Goal: Register for event/course

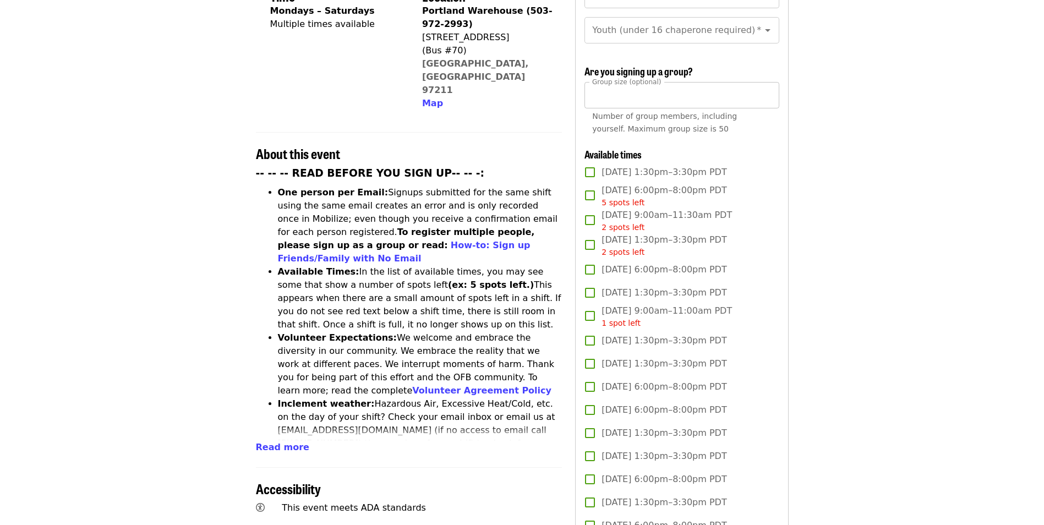
scroll to position [300, 0]
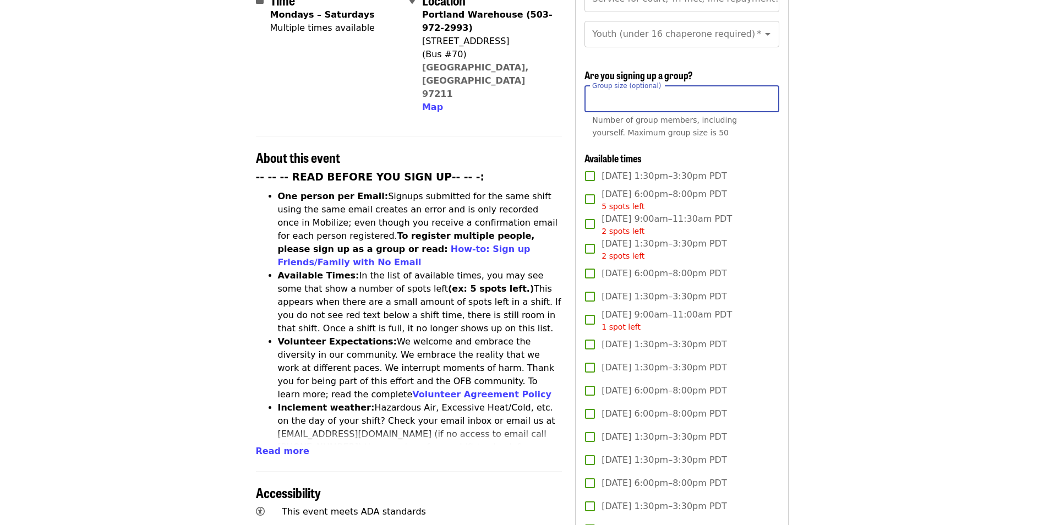
drag, startPoint x: 619, startPoint y: 99, endPoint x: 559, endPoint y: 94, distance: 60.2
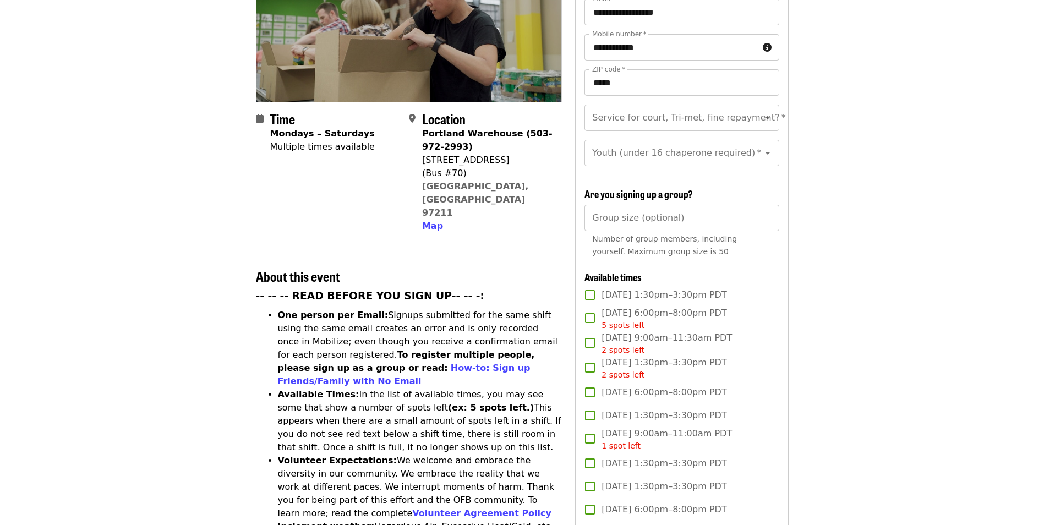
scroll to position [133, 0]
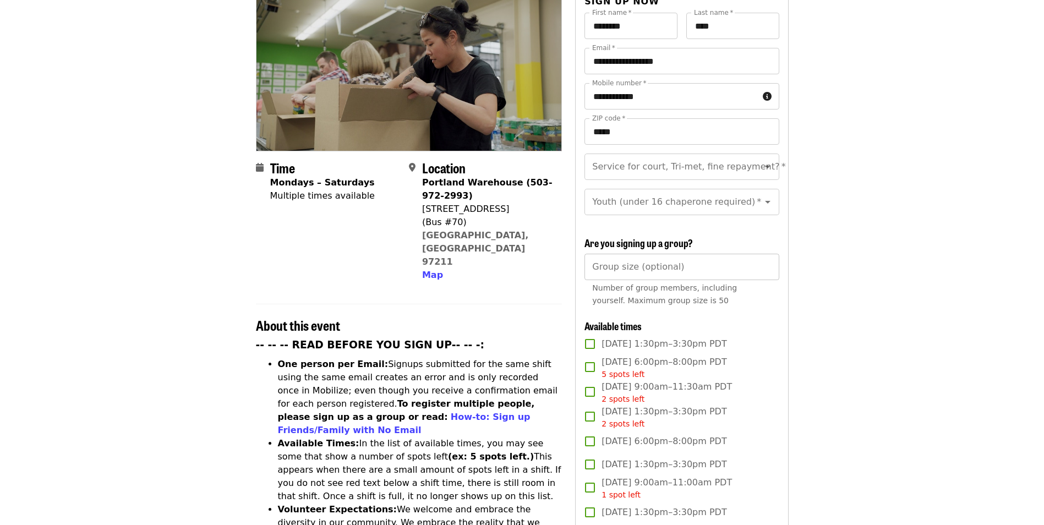
click at [641, 263] on input "Group size (optional)" at bounding box center [681, 267] width 194 height 26
type input "*"
drag, startPoint x: 873, startPoint y: 297, endPoint x: 762, endPoint y: 303, distance: 111.3
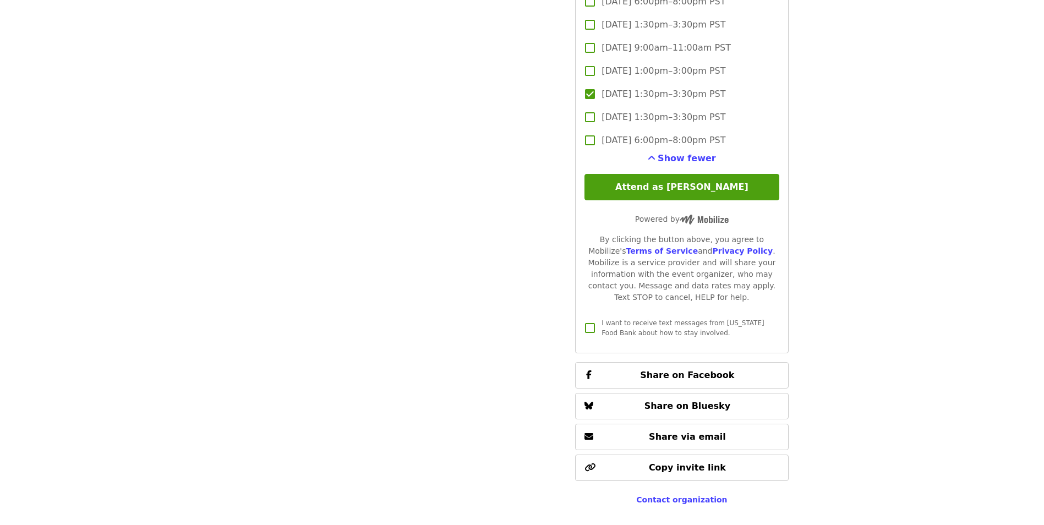
scroll to position [2437, 0]
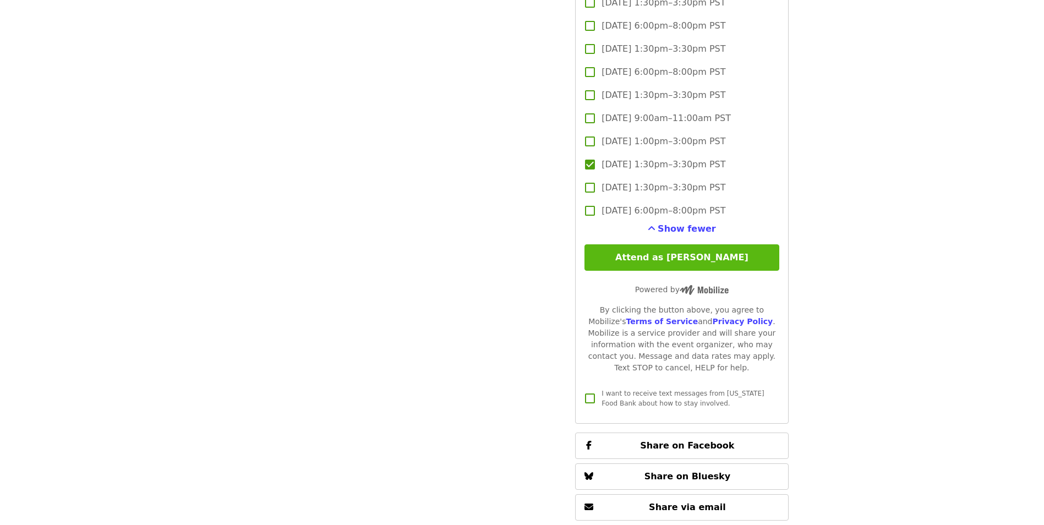
click at [694, 255] on button "Attend as [PERSON_NAME]" at bounding box center [681, 257] width 194 height 26
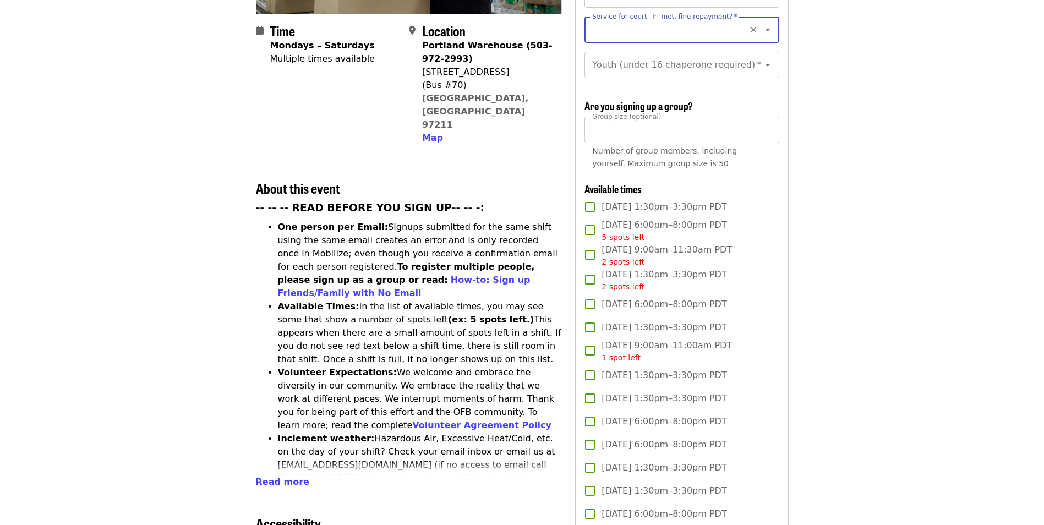
scroll to position [81, 0]
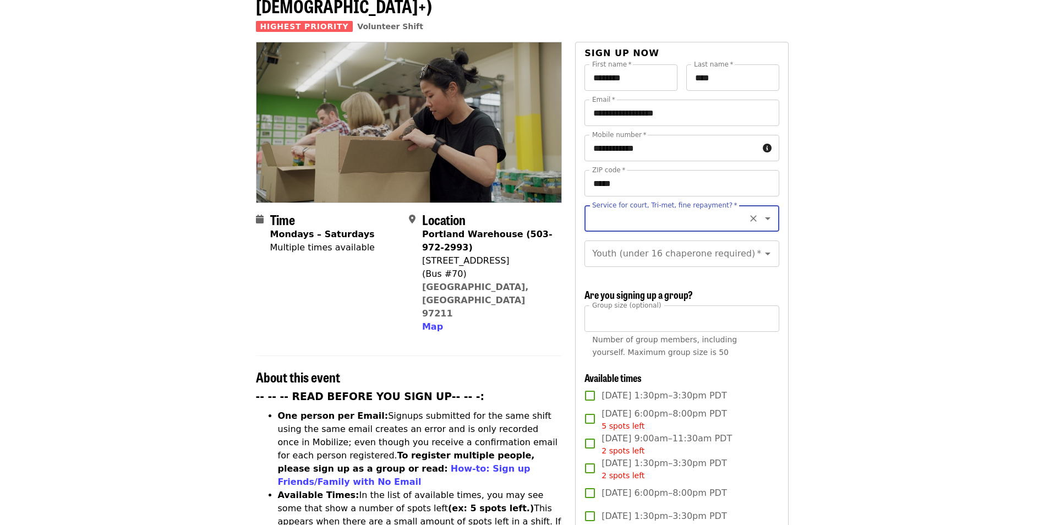
click at [761, 212] on icon "Open" at bounding box center [767, 218] width 13 height 13
click at [596, 226] on li "No" at bounding box center [677, 229] width 186 height 20
type input "**"
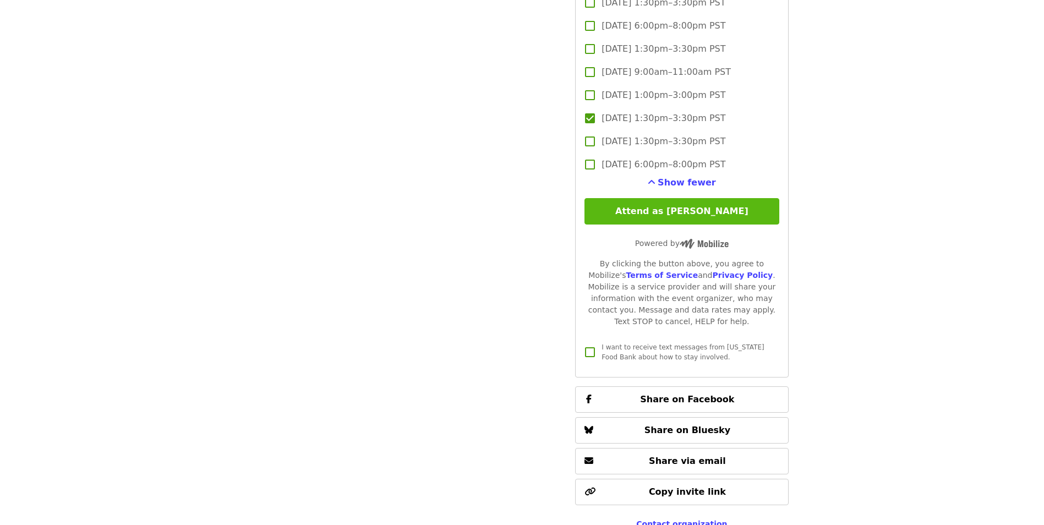
click at [692, 210] on button "Attend as [PERSON_NAME]" at bounding box center [681, 211] width 194 height 26
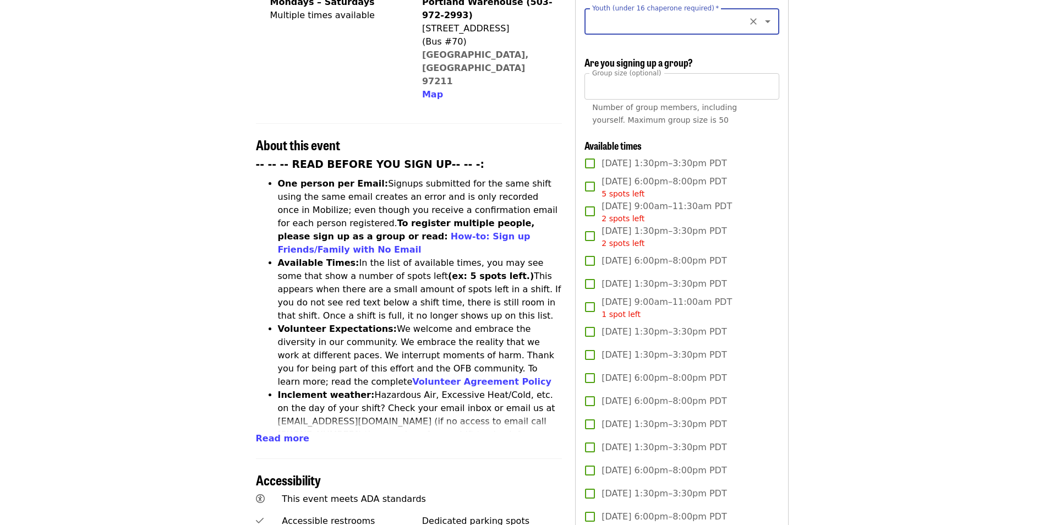
scroll to position [254, 0]
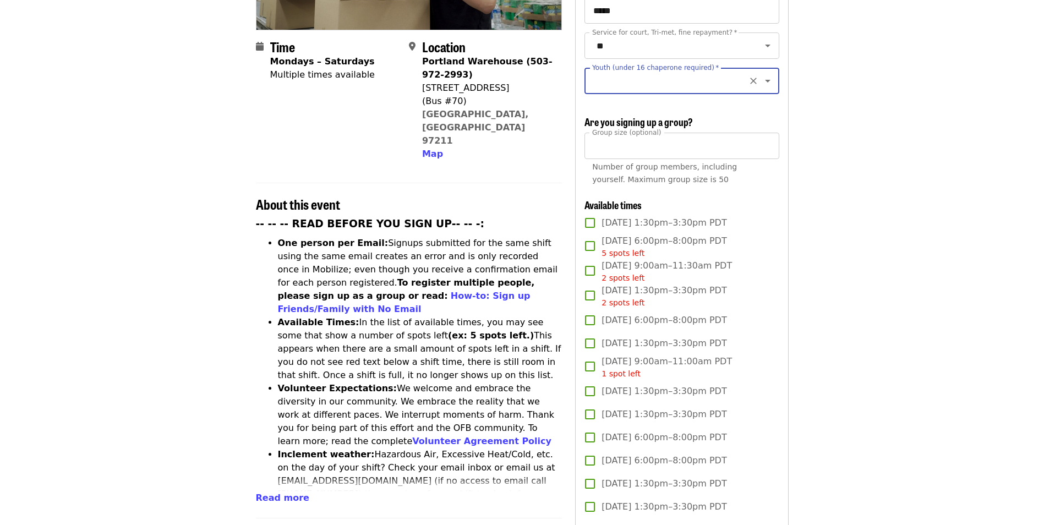
click at [761, 74] on icon "Open" at bounding box center [767, 80] width 13 height 13
click at [612, 119] on li "Under 16" at bounding box center [677, 120] width 186 height 20
type input "********"
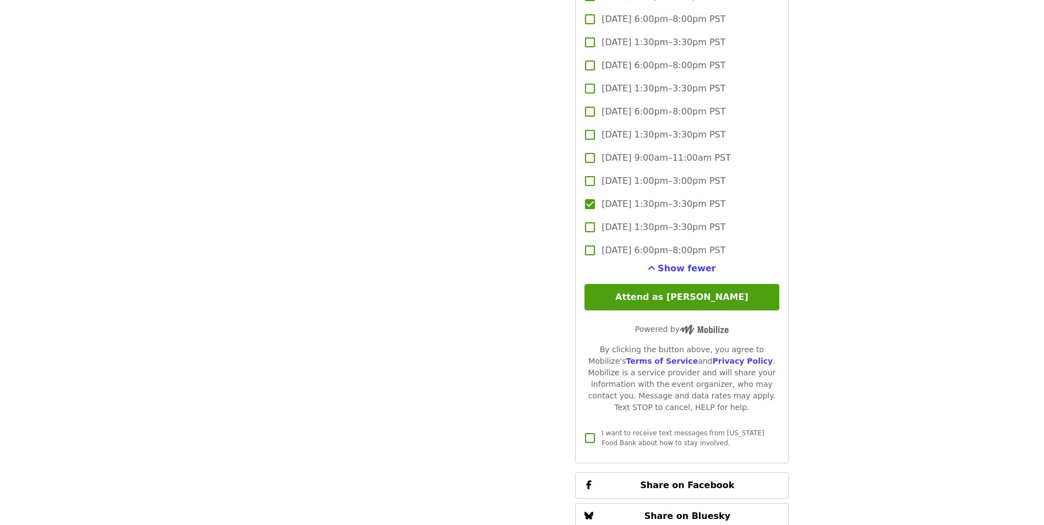
scroll to position [2650, 0]
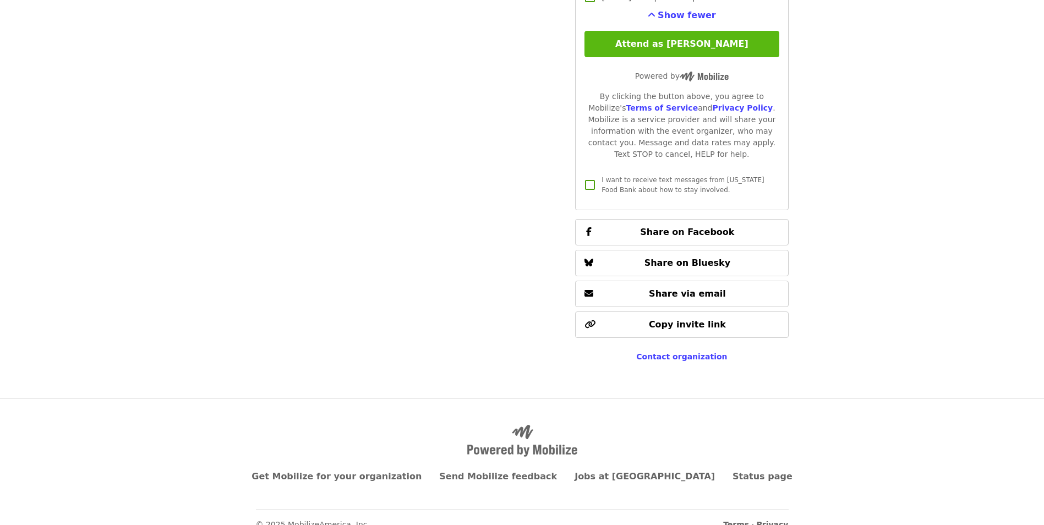
drag, startPoint x: 683, startPoint y: 42, endPoint x: 683, endPoint y: 53, distance: 11.0
click at [683, 42] on button "Attend as [PERSON_NAME]" at bounding box center [681, 44] width 194 height 26
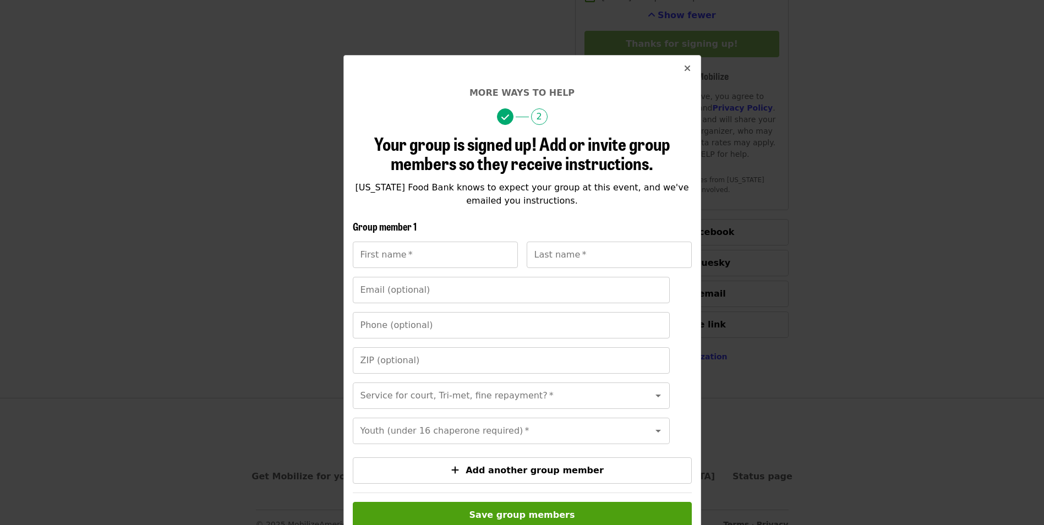
click at [684, 67] on icon "times icon" at bounding box center [687, 68] width 7 height 10
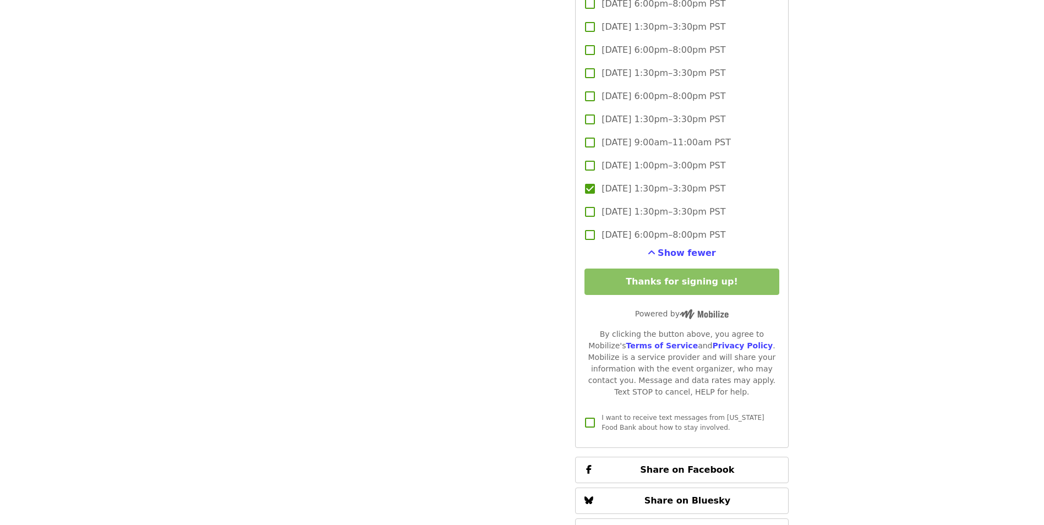
scroll to position [2371, 0]
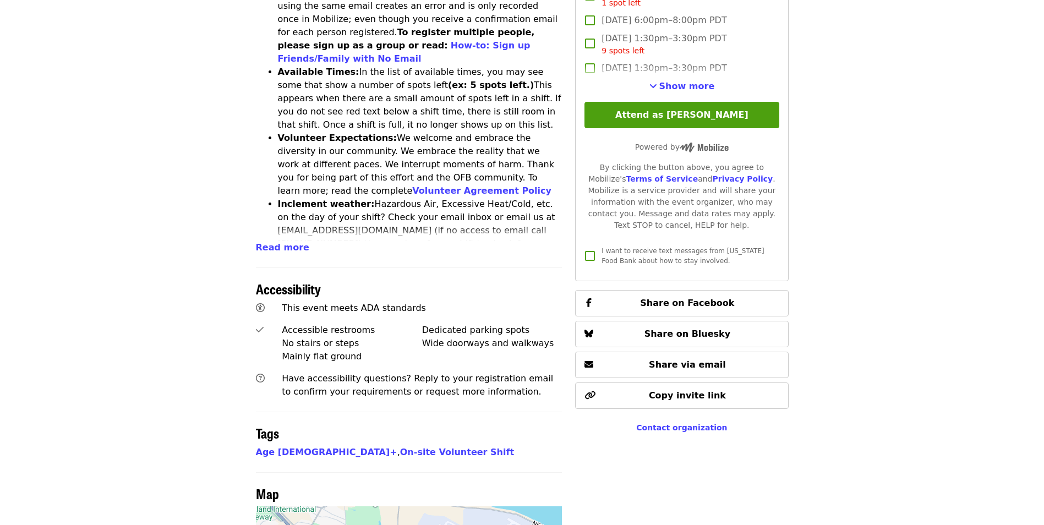
scroll to position [469, 0]
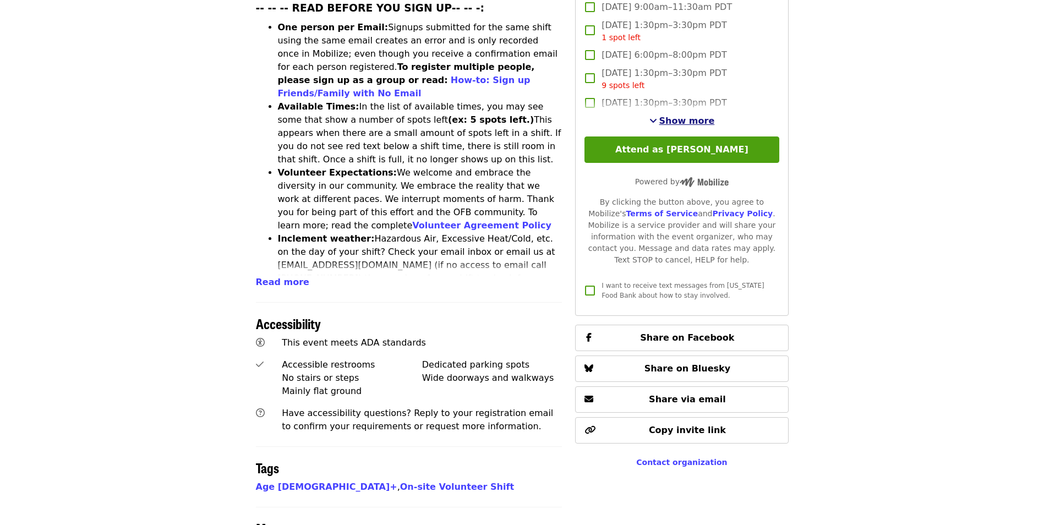
click at [676, 116] on span "Show more" at bounding box center [687, 121] width 56 height 10
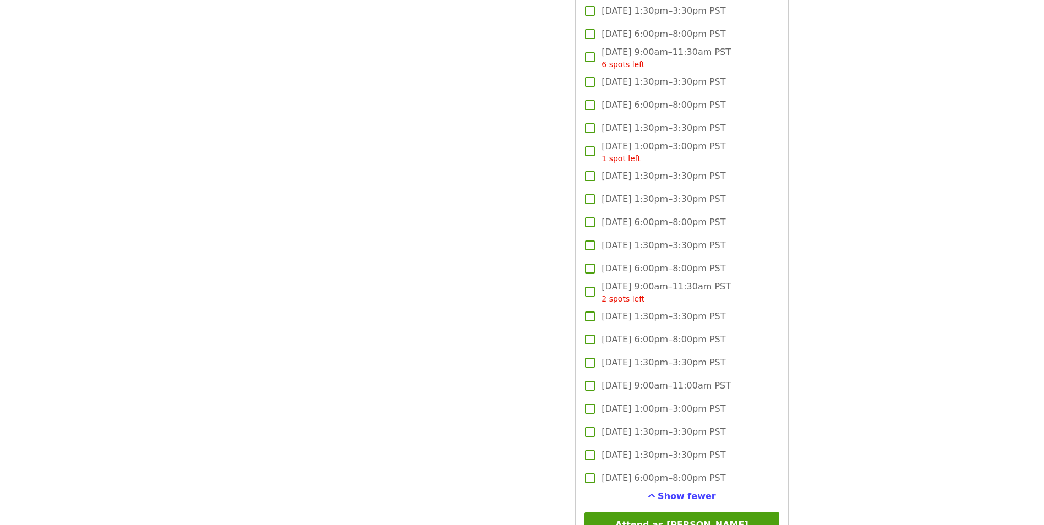
scroll to position [2155, 0]
